Goal: Task Accomplishment & Management: Check status

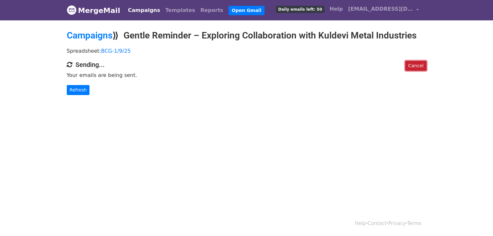
click at [415, 64] on link "Cancel" at bounding box center [415, 66] width 21 height 10
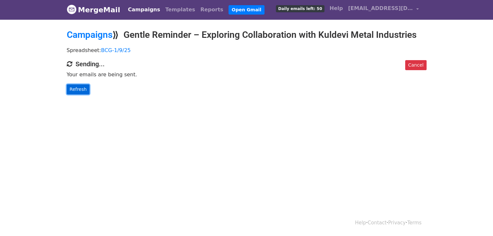
click at [75, 89] on link "Refresh" at bounding box center [78, 90] width 23 height 10
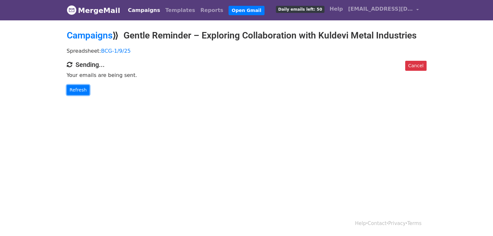
click at [75, 89] on link "Refresh" at bounding box center [78, 90] width 23 height 10
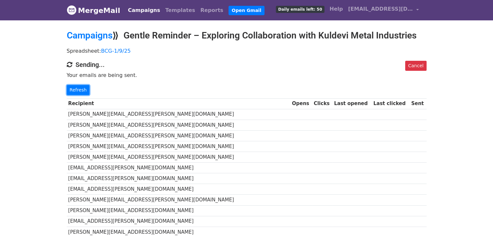
click at [75, 89] on link "Refresh" at bounding box center [78, 90] width 23 height 10
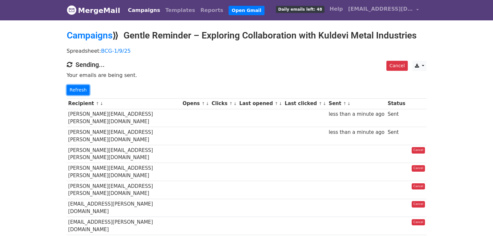
click at [75, 89] on link "Refresh" at bounding box center [78, 90] width 23 height 10
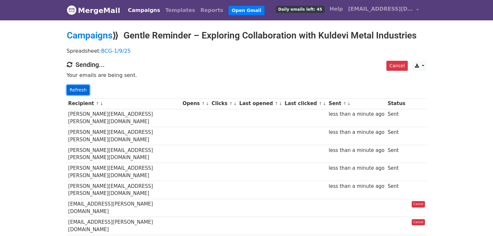
click at [72, 91] on link "Refresh" at bounding box center [78, 90] width 23 height 10
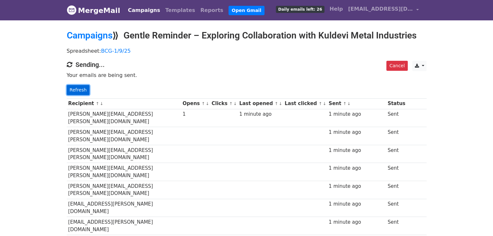
click at [78, 93] on link "Refresh" at bounding box center [78, 90] width 23 height 10
click at [77, 89] on link "Refresh" at bounding box center [78, 90] width 23 height 10
click at [82, 87] on link "Refresh" at bounding box center [78, 90] width 23 height 10
click at [81, 90] on link "Refresh" at bounding box center [78, 90] width 23 height 10
click at [76, 92] on link "Refresh" at bounding box center [78, 90] width 23 height 10
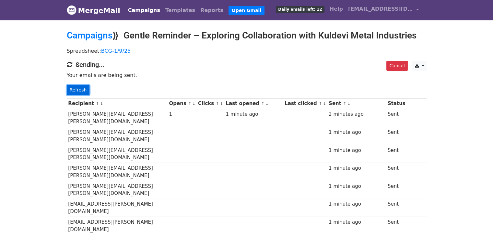
click at [79, 88] on link "Refresh" at bounding box center [78, 90] width 23 height 10
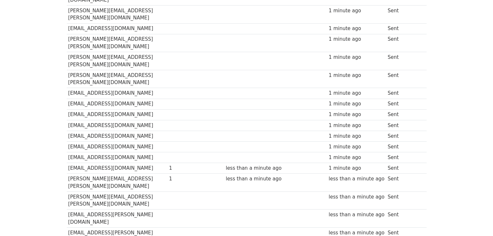
scroll to position [431, 0]
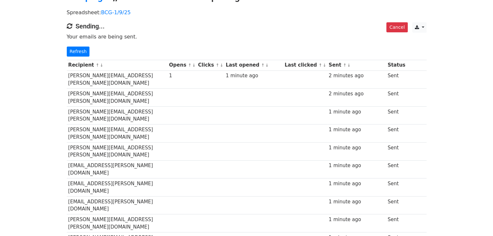
scroll to position [0, 0]
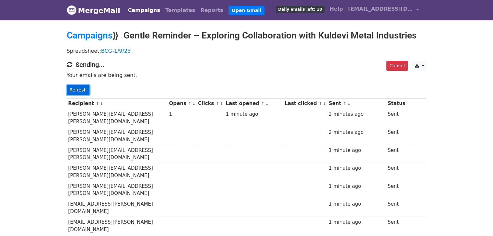
click at [77, 91] on link "Refresh" at bounding box center [78, 90] width 23 height 10
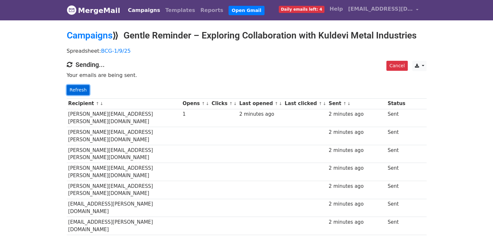
click at [82, 88] on link "Refresh" at bounding box center [78, 90] width 23 height 10
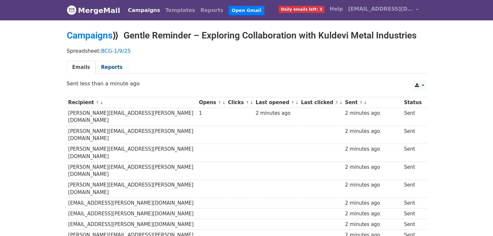
click at [107, 69] on link "Reports" at bounding box center [112, 67] width 32 height 13
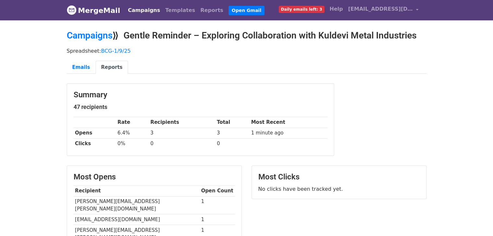
scroll to position [100, 0]
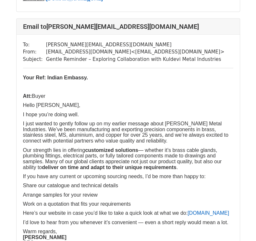
scroll to position [2120, 0]
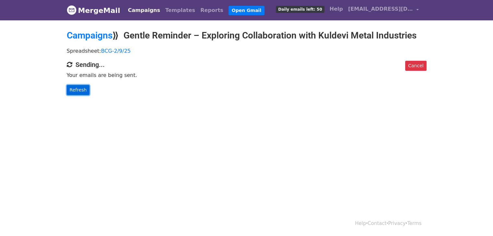
click at [84, 89] on link "Refresh" at bounding box center [78, 90] width 23 height 10
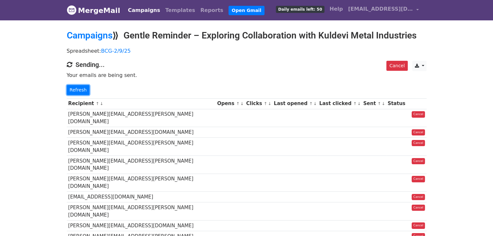
click at [84, 89] on link "Refresh" at bounding box center [78, 90] width 23 height 10
click at [75, 89] on link "Refresh" at bounding box center [78, 90] width 23 height 10
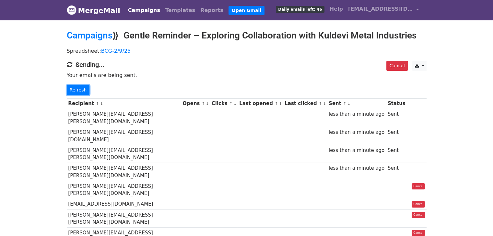
click at [75, 89] on link "Refresh" at bounding box center [78, 90] width 23 height 10
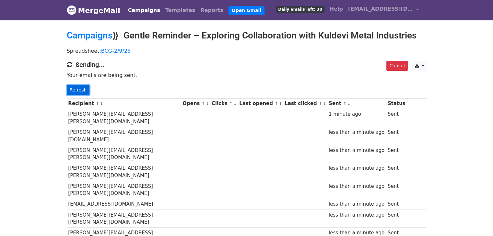
click at [73, 90] on link "Refresh" at bounding box center [78, 90] width 23 height 10
click at [81, 85] on link "Refresh" at bounding box center [78, 90] width 23 height 10
click at [81, 89] on link "Refresh" at bounding box center [78, 90] width 23 height 10
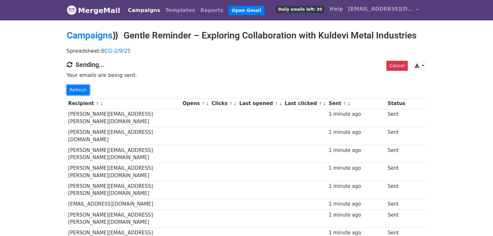
click at [81, 89] on link "Refresh" at bounding box center [78, 90] width 23 height 10
click at [78, 86] on link "Refresh" at bounding box center [78, 90] width 23 height 10
click at [82, 92] on link "Refresh" at bounding box center [78, 90] width 23 height 10
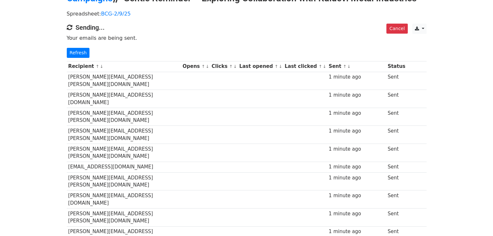
scroll to position [15, 0]
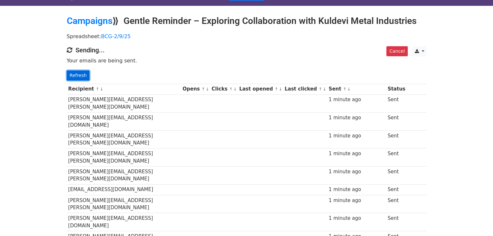
click at [74, 72] on link "Refresh" at bounding box center [78, 76] width 23 height 10
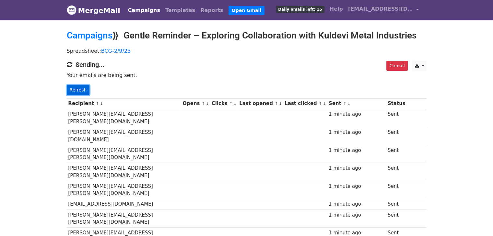
click at [74, 87] on link "Refresh" at bounding box center [78, 90] width 23 height 10
click at [82, 87] on link "Refresh" at bounding box center [78, 90] width 23 height 10
click at [78, 91] on link "Refresh" at bounding box center [78, 90] width 23 height 10
